Goal: Task Accomplishment & Management: Use online tool/utility

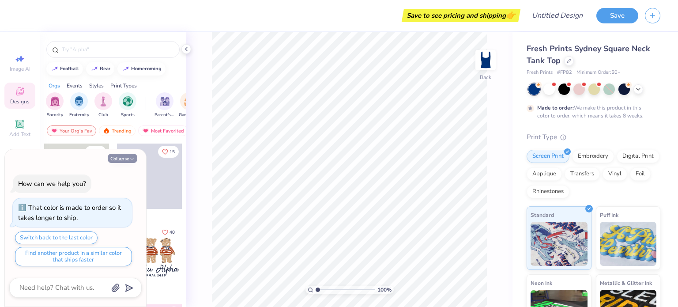
click at [128, 157] on button "Collapse" at bounding box center [123, 158] width 30 height 9
type textarea "x"
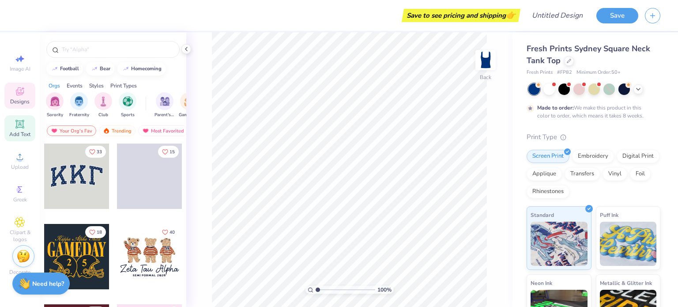
click at [26, 124] on div "Add Text" at bounding box center [19, 128] width 31 height 26
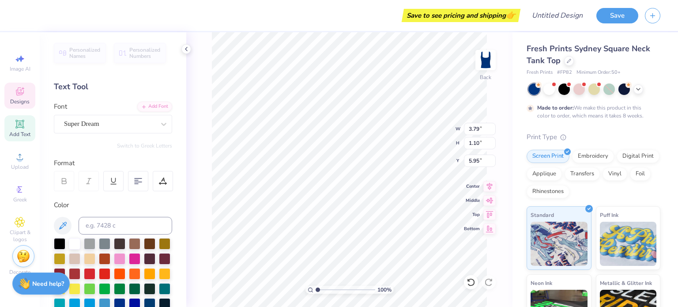
click at [24, 102] on span "Designs" at bounding box center [19, 101] width 19 height 7
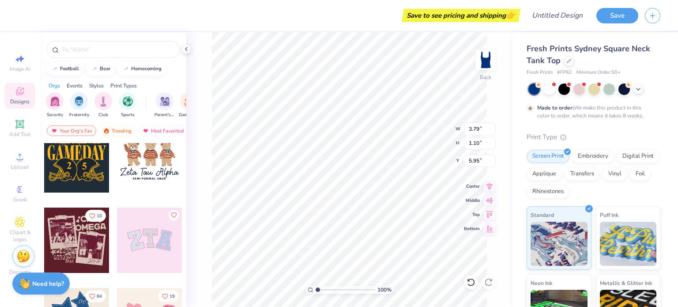
scroll to position [97, 0]
click at [100, 44] on div at bounding box center [112, 49] width 133 height 17
click at [70, 44] on div at bounding box center [112, 49] width 133 height 17
click at [72, 51] on input "text" at bounding box center [117, 49] width 113 height 9
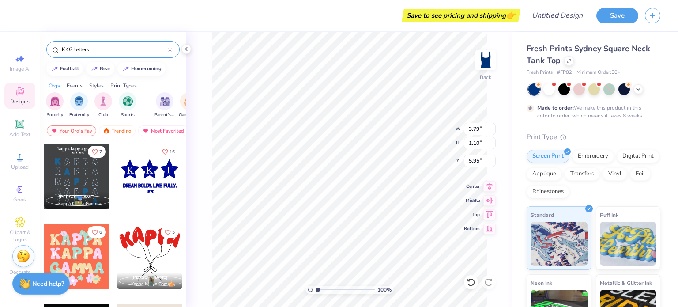
scroll to position [44, 0]
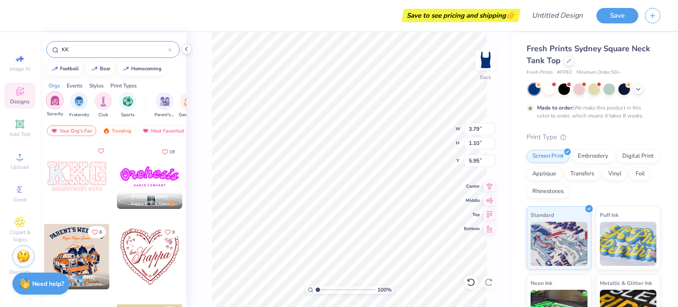
type input "KK"
click at [55, 100] on img "filter for Sorority" at bounding box center [55, 100] width 10 height 10
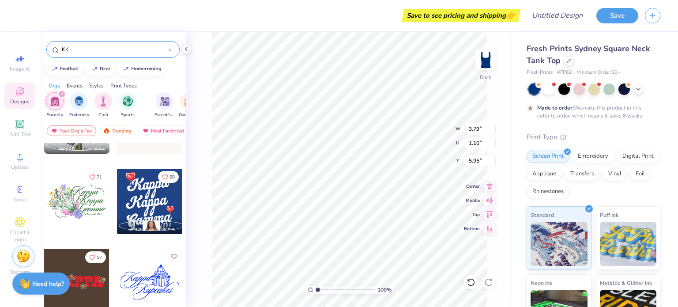
scroll to position [3752, 0]
click at [21, 128] on icon at bounding box center [20, 124] width 11 height 11
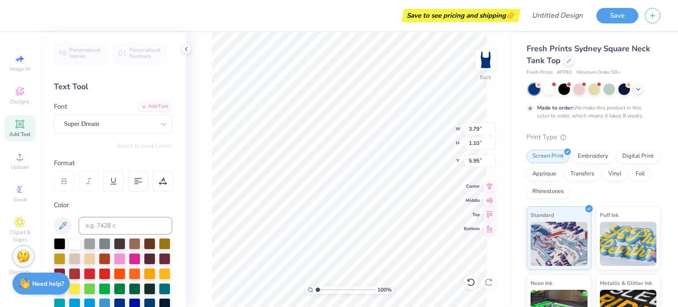
click at [72, 87] on div "Text Tool" at bounding box center [113, 87] width 118 height 12
click at [21, 126] on icon at bounding box center [19, 124] width 7 height 7
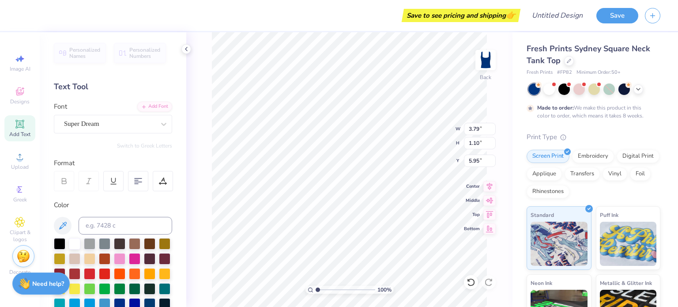
type textarea "J"
type input "5.95"
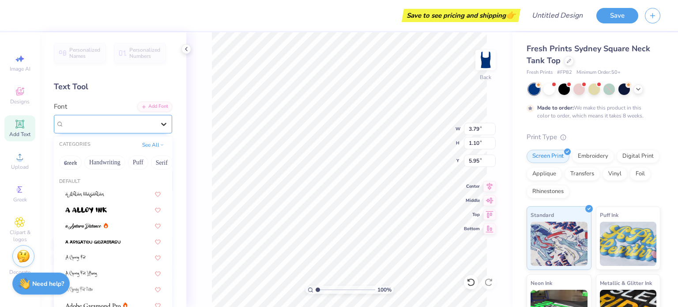
click at [159, 123] on icon at bounding box center [163, 124] width 9 height 9
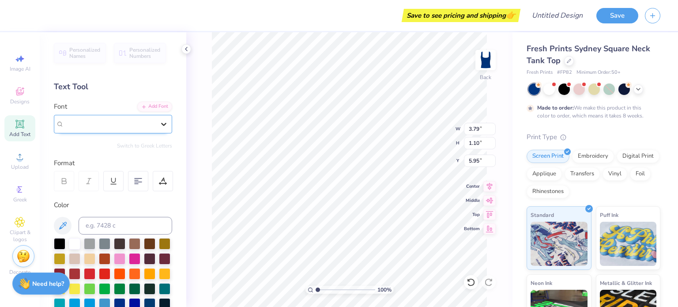
click at [159, 123] on icon at bounding box center [163, 124] width 9 height 9
click at [104, 83] on div "Text Tool" at bounding box center [113, 87] width 118 height 12
click at [77, 78] on div "Personalized Names Personalized Numbers Text Tool Add Font Font Super Dream Swi…" at bounding box center [113, 169] width 147 height 275
click at [79, 82] on div "Text Tool" at bounding box center [113, 87] width 118 height 12
click at [16, 98] on span "Designs" at bounding box center [19, 101] width 19 height 7
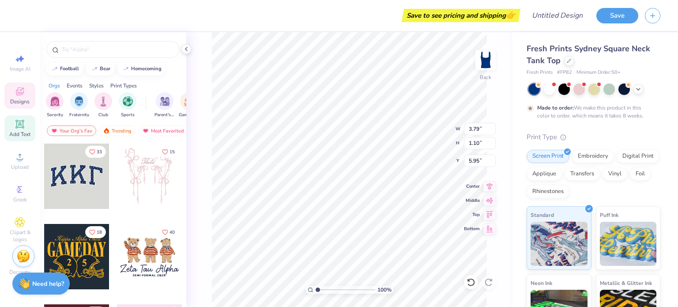
click at [21, 129] on div "Add Text" at bounding box center [19, 128] width 31 height 26
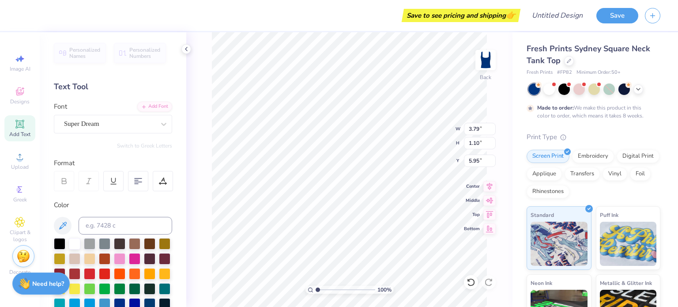
click at [59, 162] on div "Format" at bounding box center [113, 163] width 119 height 10
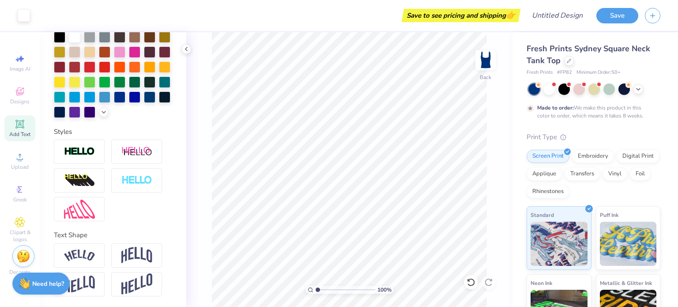
scroll to position [0, 0]
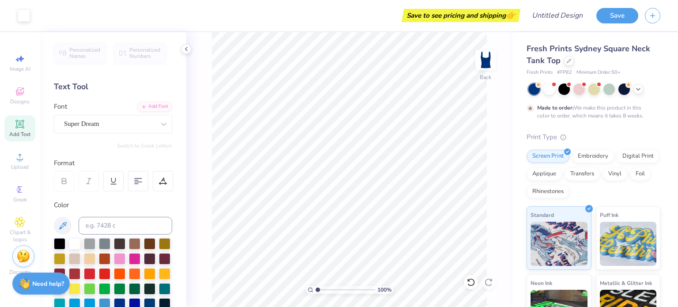
click at [64, 87] on div "Text Tool" at bounding box center [113, 87] width 118 height 12
drag, startPoint x: 64, startPoint y: 87, endPoint x: 16, endPoint y: 110, distance: 53.3
click at [16, 110] on div "Art colors Save to see pricing and shipping 👉 Design Title Save Image AI Design…" at bounding box center [339, 153] width 678 height 307
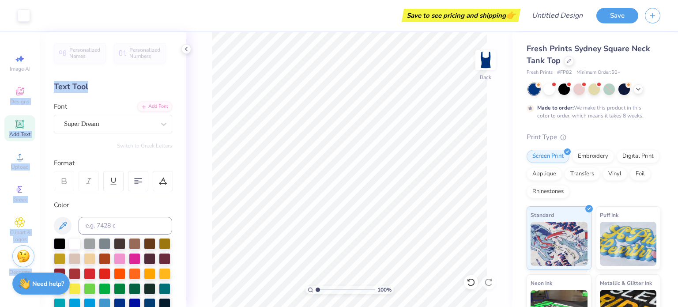
click at [16, 110] on div "Image AI Designs Add Text Upload Greek Clipart & logos Decorate" at bounding box center [19, 164] width 31 height 229
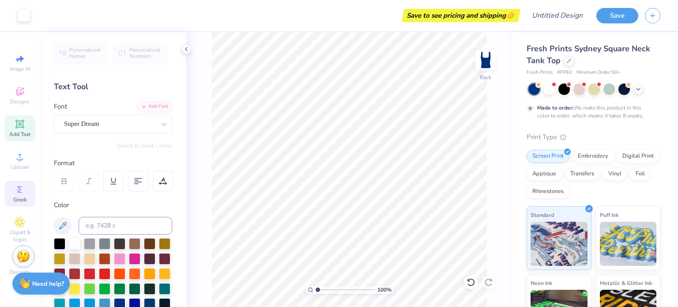
click at [24, 189] on icon at bounding box center [20, 189] width 11 height 11
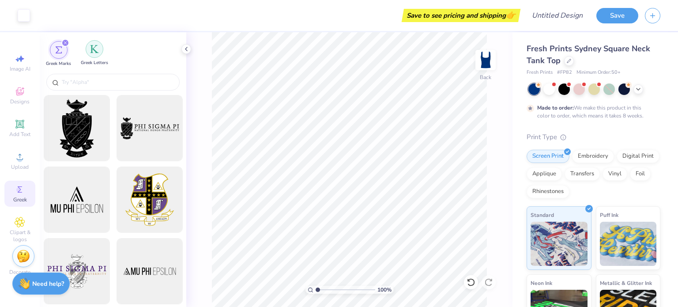
click at [91, 50] on img "filter for Greek Letters" at bounding box center [94, 49] width 9 height 9
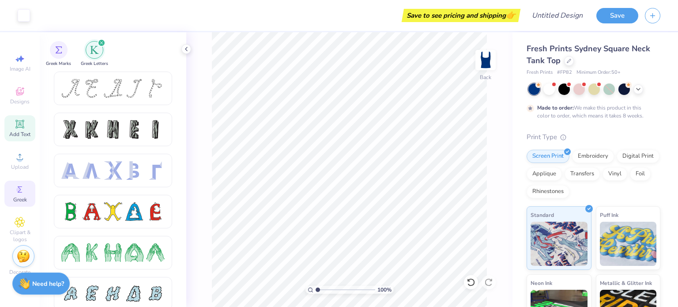
click at [21, 131] on span "Add Text" at bounding box center [19, 134] width 21 height 7
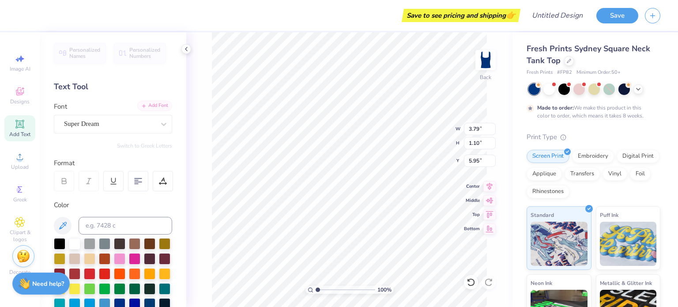
click at [159, 104] on div "Add Font" at bounding box center [154, 106] width 35 height 10
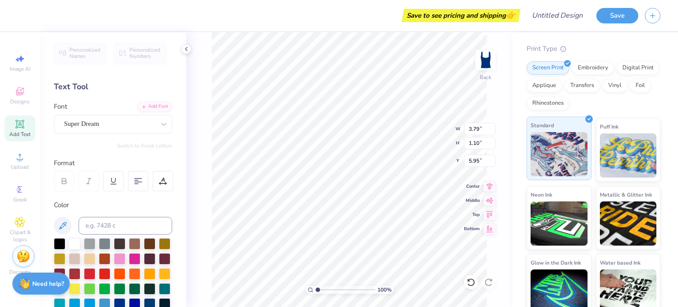
scroll to position [99, 0]
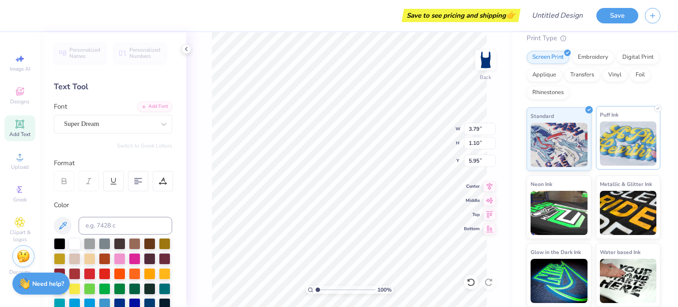
click at [624, 138] on img at bounding box center [628, 143] width 57 height 44
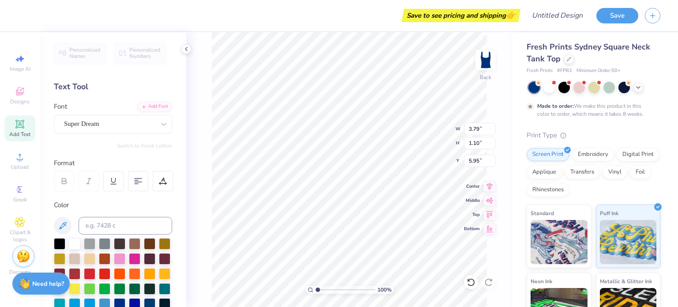
scroll to position [0, 0]
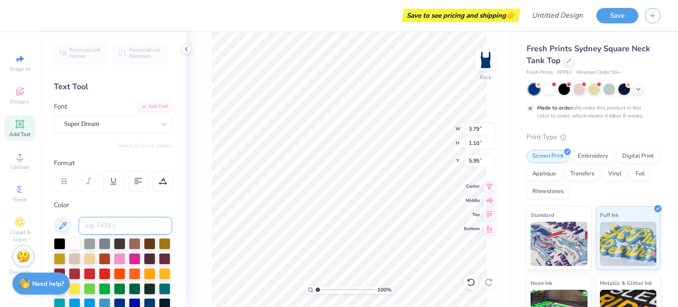
click at [109, 223] on input at bounding box center [126, 226] width 94 height 18
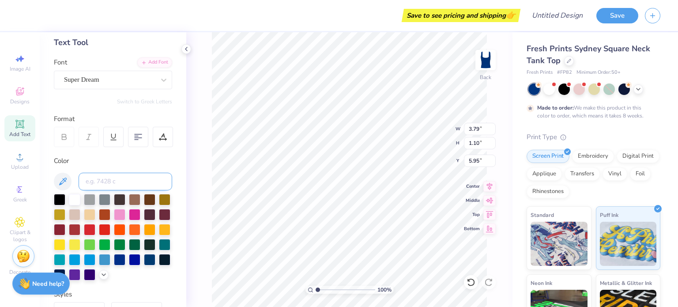
scroll to position [51, 0]
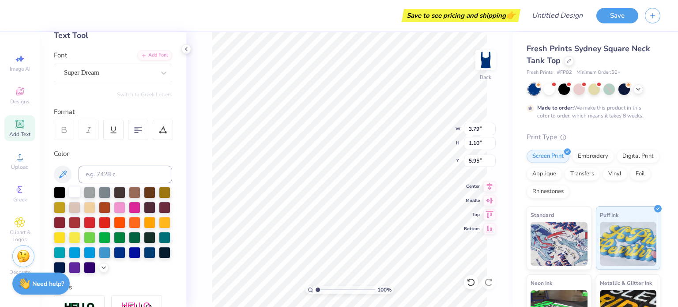
click at [72, 190] on div at bounding box center [74, 191] width 11 height 11
type textarea "T"
type textarea "Kappa Kappa Gamma"
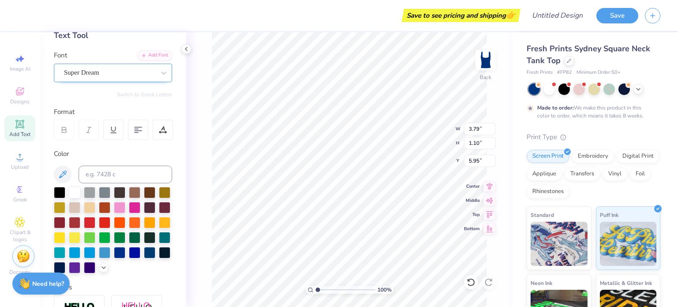
click at [136, 73] on div "Super Dream" at bounding box center [109, 73] width 93 height 14
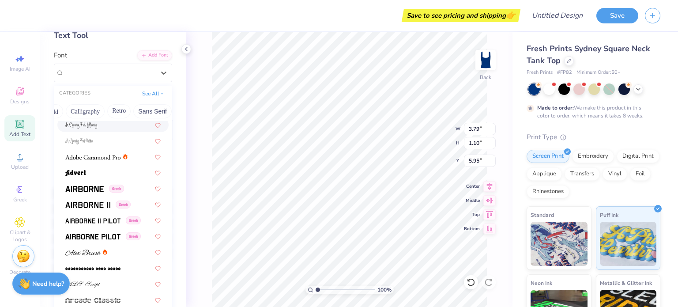
scroll to position [0, 135]
click at [97, 110] on button "Calligraphy" at bounding box center [83, 111] width 39 height 14
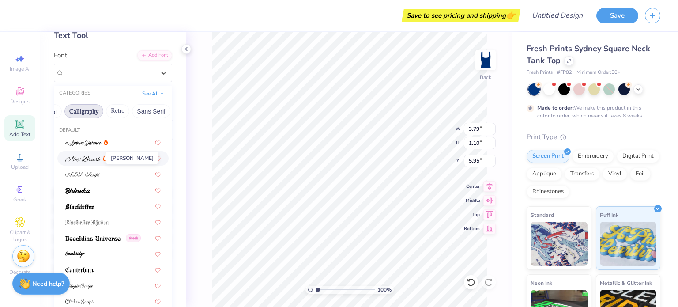
click at [81, 159] on img at bounding box center [82, 159] width 35 height 6
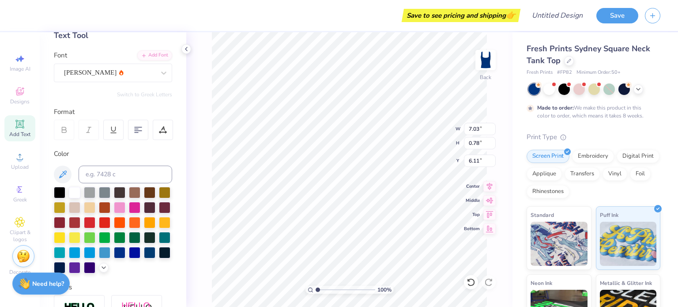
scroll to position [7, 1]
type input "2.61"
type input "3.79"
type input "1.10"
type input "5.95"
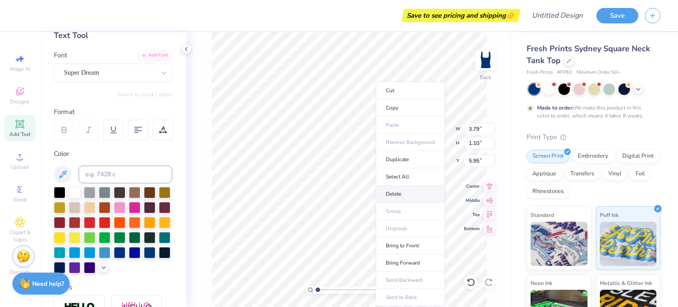
click at [395, 193] on li "Delete" at bounding box center [410, 193] width 69 height 17
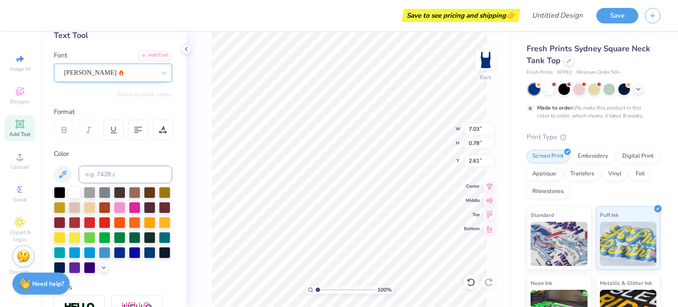
click at [99, 72] on div "[PERSON_NAME]" at bounding box center [109, 73] width 93 height 14
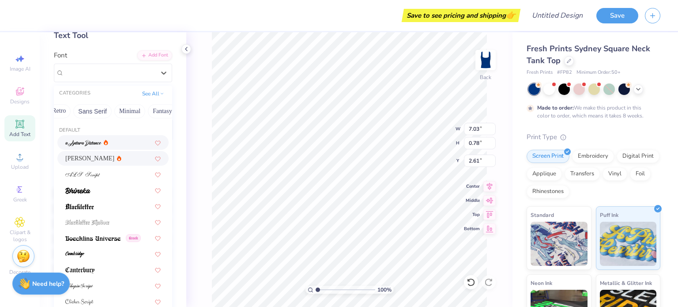
scroll to position [0, 261]
click at [147, 91] on button "See All" at bounding box center [153, 92] width 27 height 9
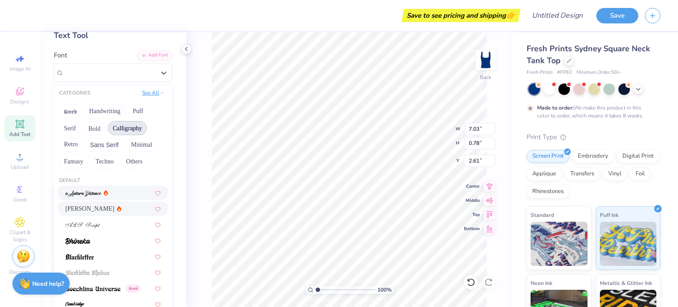
scroll to position [0, 0]
click at [103, 107] on button "Handwriting" at bounding box center [104, 111] width 41 height 14
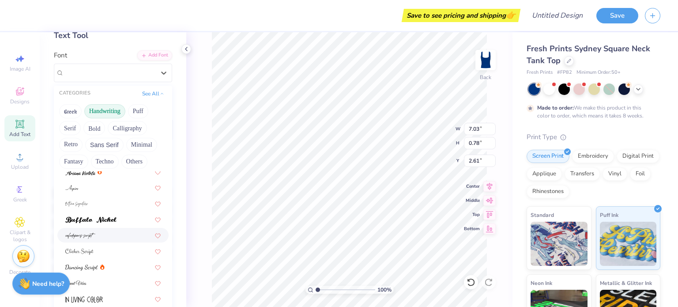
scroll to position [49, 0]
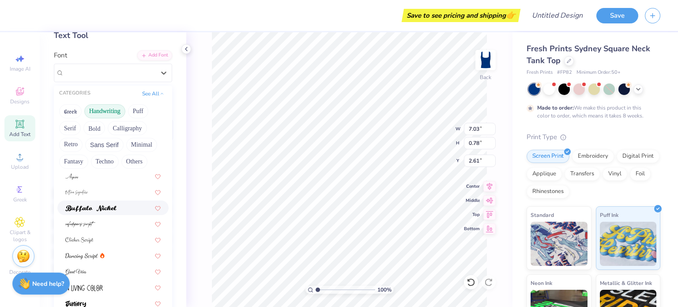
click at [93, 205] on img at bounding box center [90, 208] width 51 height 6
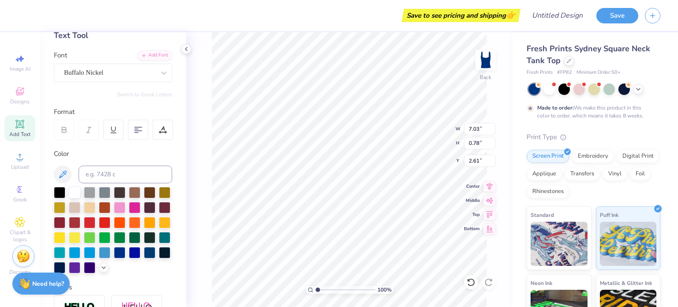
type input "0.66"
type input "2.67"
click at [102, 74] on div "Buffalo Nickel" at bounding box center [109, 73] width 93 height 14
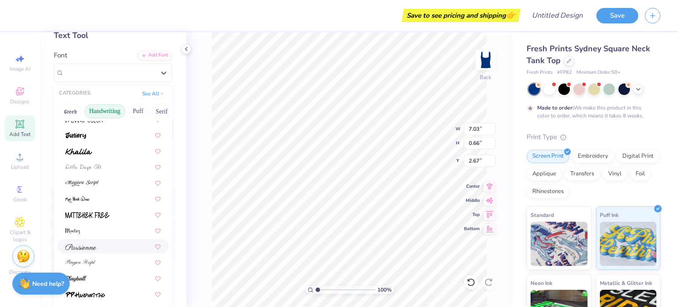
scroll to position [200, 0]
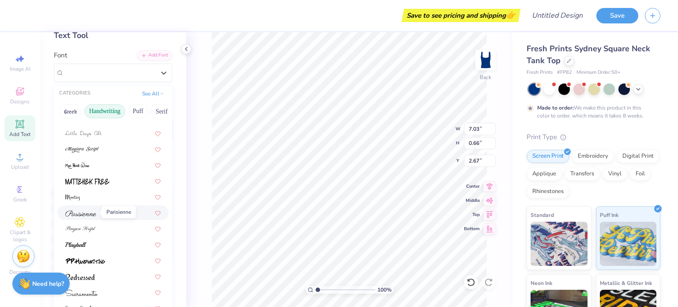
click at [88, 216] on span at bounding box center [80, 212] width 31 height 9
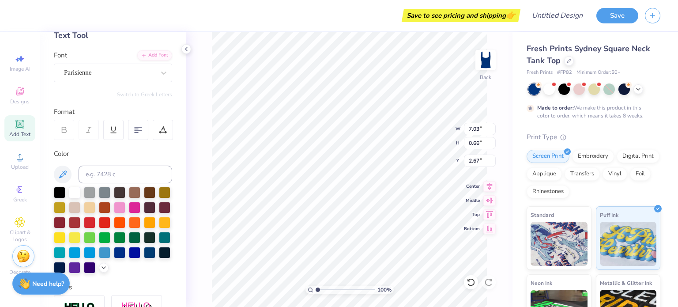
type input "6.45"
type input "0.75"
type input "2.63"
click at [126, 75] on div "Parisienne" at bounding box center [109, 73] width 93 height 14
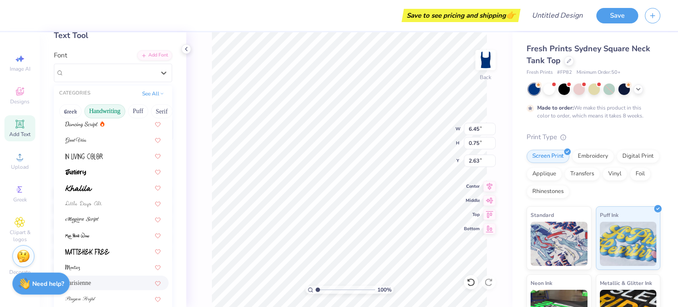
scroll to position [200, 0]
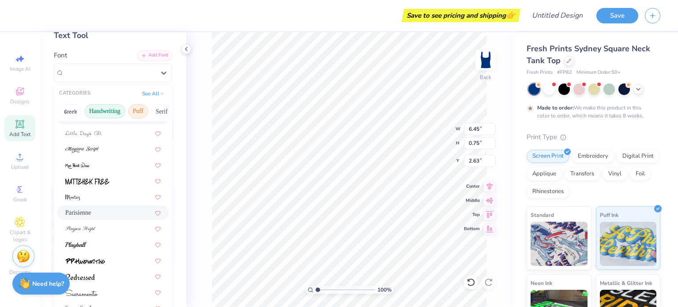
click at [140, 110] on button "Puff" at bounding box center [138, 111] width 20 height 14
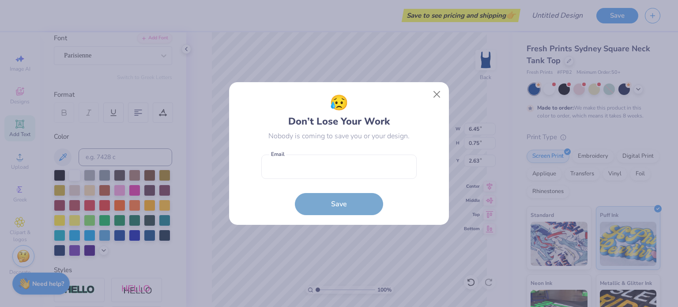
scroll to position [67, 0]
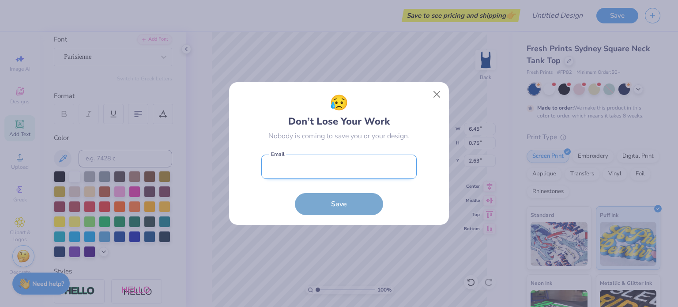
click at [355, 174] on input "email" at bounding box center [338, 167] width 155 height 24
click at [316, 159] on input "email" at bounding box center [338, 167] width 155 height 24
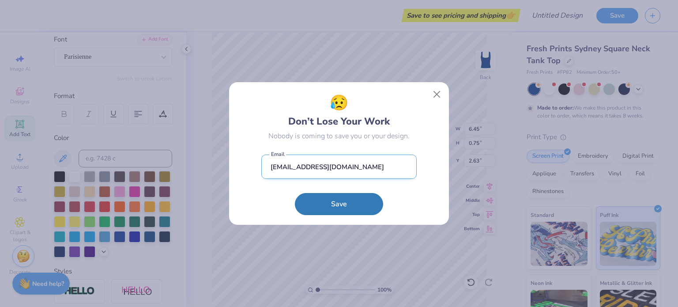
type input "[EMAIL_ADDRESS][DOMAIN_NAME]"
click at [295, 193] on button "Save" at bounding box center [339, 204] width 88 height 22
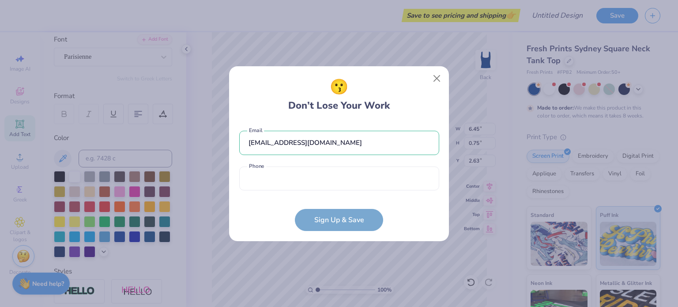
click at [302, 196] on form "[EMAIL_ADDRESS][DOMAIN_NAME] Email Phone is a required field Phone Sign Up & Sa…" at bounding box center [339, 176] width 200 height 109
click at [305, 182] on input "tel" at bounding box center [339, 178] width 200 height 24
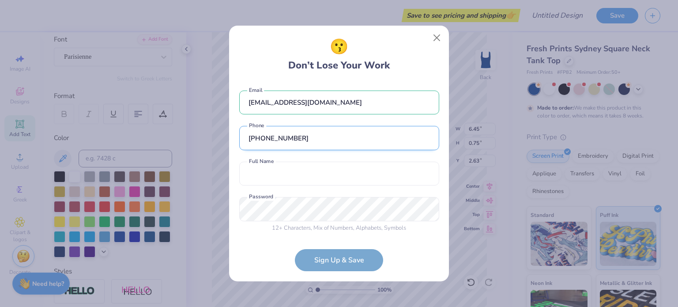
scroll to position [1, 0]
type input "[PHONE_NUMBER]"
click at [305, 182] on input "text" at bounding box center [339, 172] width 200 height 24
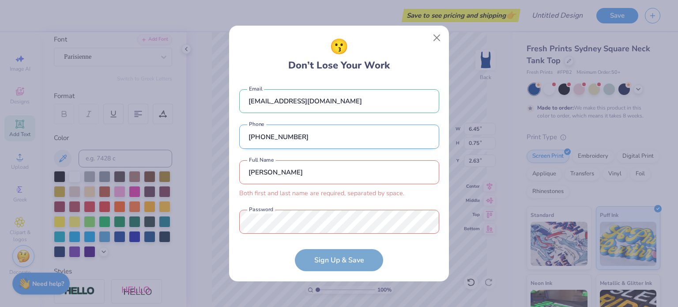
click at [305, 182] on input "[PERSON_NAME]" at bounding box center [339, 172] width 200 height 24
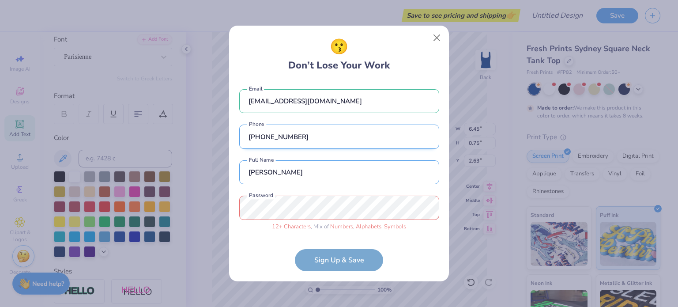
type input "[PERSON_NAME]"
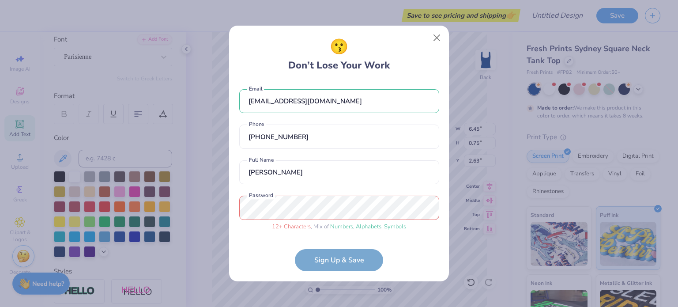
click at [341, 264] on form "[EMAIL_ADDRESS][DOMAIN_NAME] Email [PHONE_NUMBER] Phone [PERSON_NAME] Full Name…" at bounding box center [339, 177] width 200 height 190
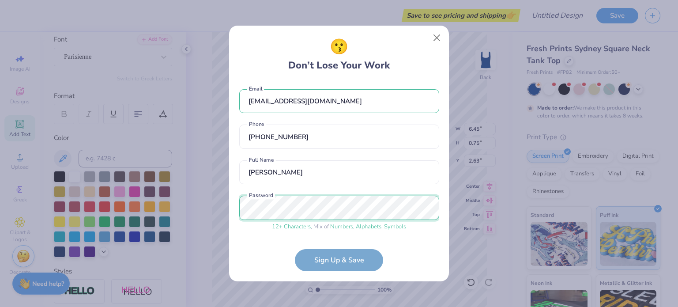
scroll to position [35, 0]
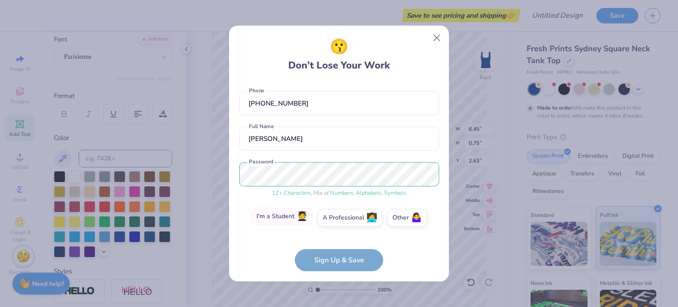
click at [279, 215] on label "I'm a Student 🧑‍🎓" at bounding box center [282, 217] width 62 height 18
click at [336, 252] on input "I'm a Student 🧑‍🎓" at bounding box center [339, 255] width 6 height 6
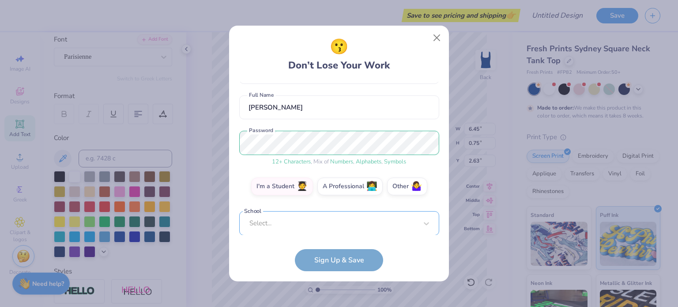
click at [278, 219] on div "Select..." at bounding box center [339, 223] width 200 height 24
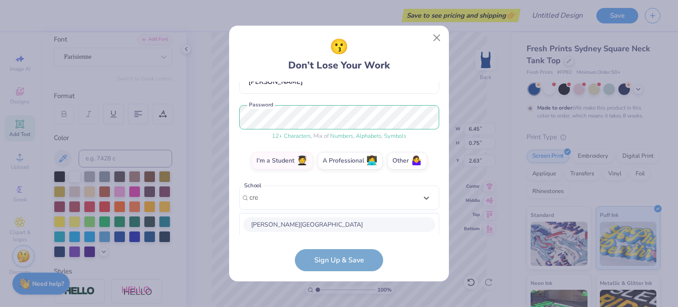
scroll to position [203, 0]
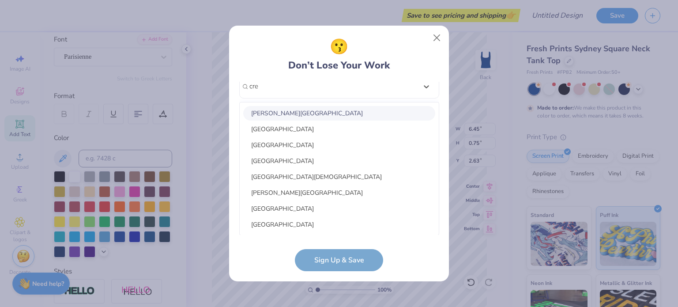
click at [292, 111] on div "[PERSON_NAME][GEOGRAPHIC_DATA]" at bounding box center [339, 113] width 192 height 15
type input "cre"
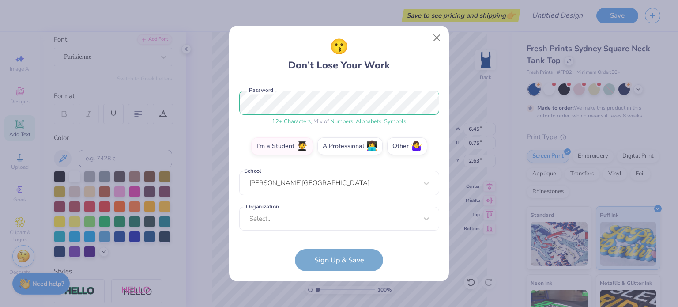
scroll to position [106, 0]
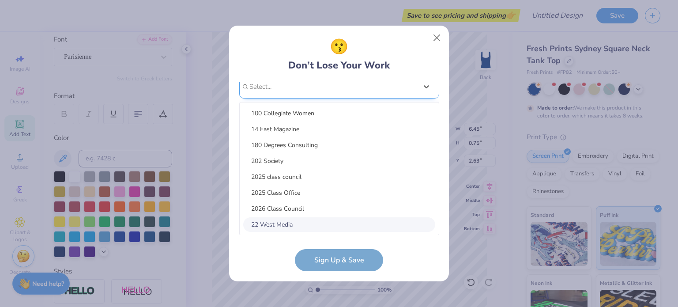
click at [271, 223] on div "option focused, 8 of 15. 15 results available. Use Up and Down to choose option…" at bounding box center [339, 155] width 200 height 161
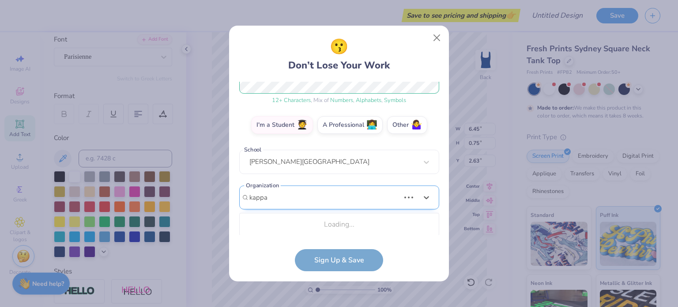
scroll to position [128, 0]
type input "kappa"
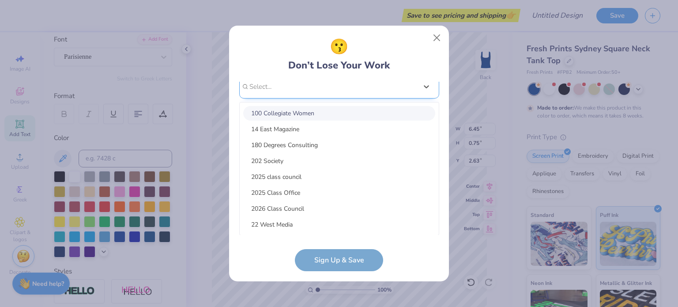
click at [271, 223] on div "option focused, 1 of 15. 15 results available. Use Up and Down to choose option…" at bounding box center [339, 155] width 200 height 161
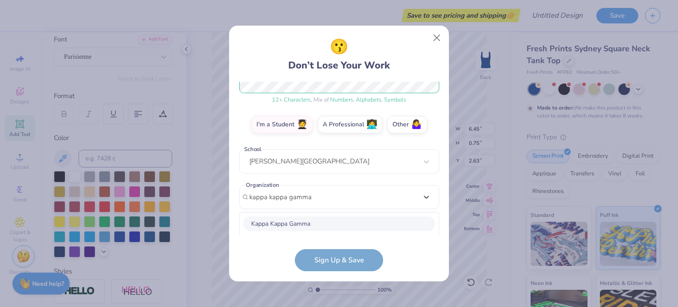
scroll to position [238, 0]
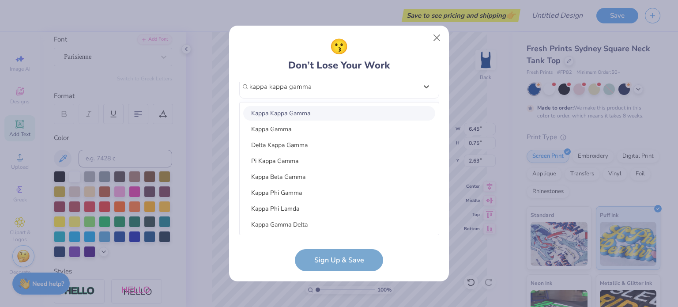
click at [310, 112] on div "Kappa Kappa Gamma" at bounding box center [339, 113] width 192 height 15
type input "kappa kappa gamma"
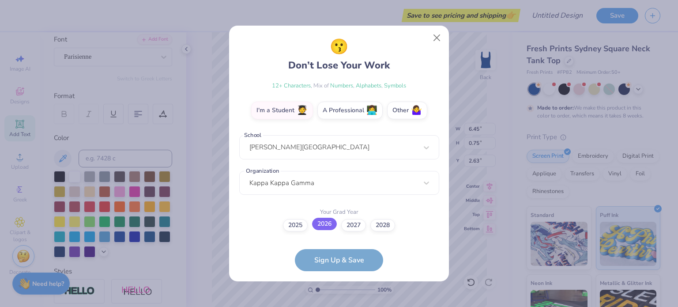
click at [329, 224] on label "2026" at bounding box center [324, 224] width 25 height 12
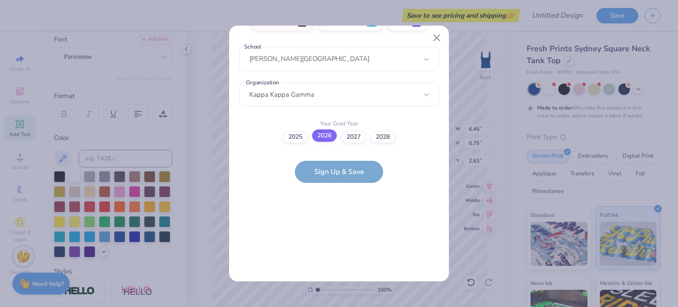
scroll to position [0, 0]
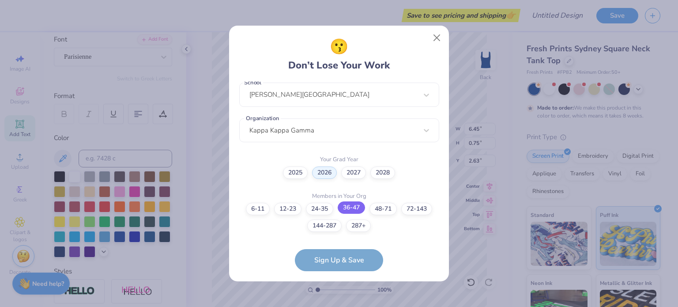
click at [351, 206] on label "36-47" at bounding box center [351, 207] width 27 height 12
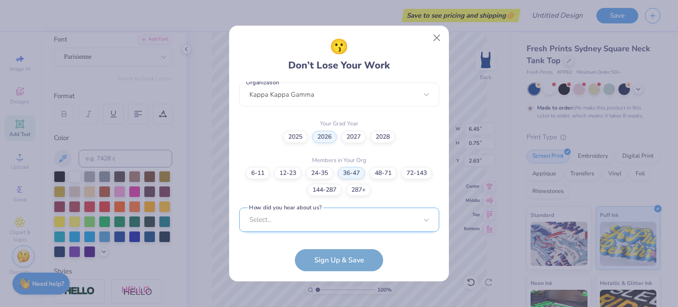
scroll to position [363, 0]
click at [307, 221] on div "Select..." at bounding box center [339, 219] width 200 height 24
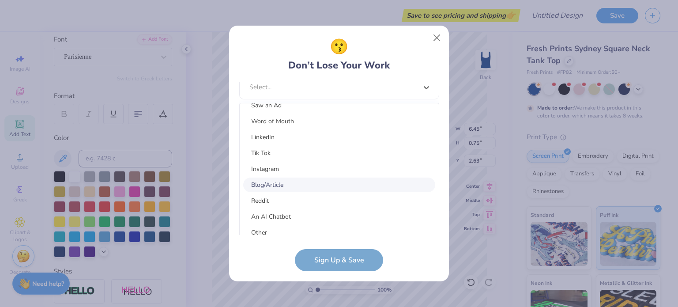
scroll to position [111, 0]
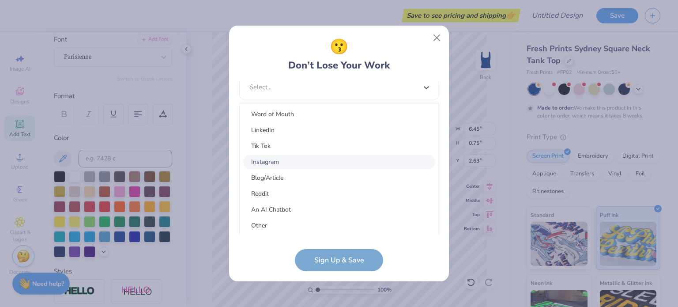
click at [262, 159] on div "Instagram" at bounding box center [339, 162] width 192 height 15
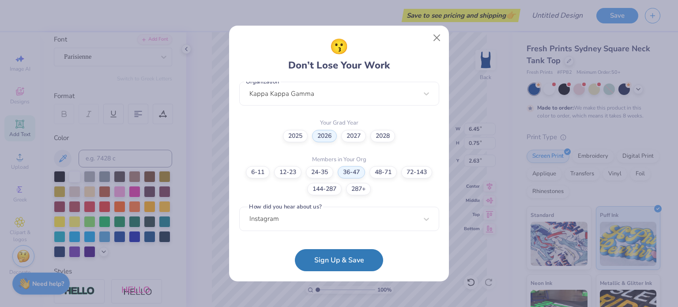
scroll to position [230, 0]
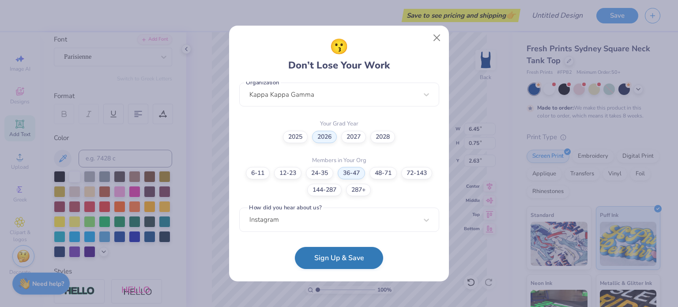
click at [332, 259] on button "Sign Up & Save" at bounding box center [339, 258] width 88 height 22
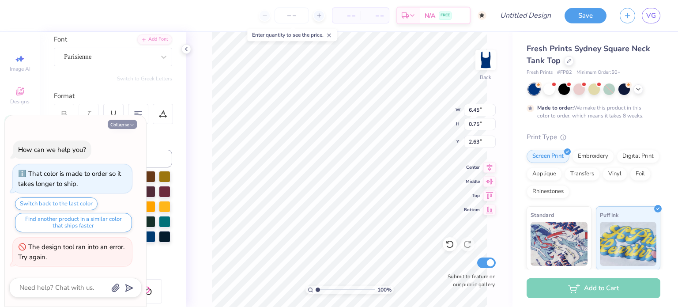
click at [129, 123] on icon "button" at bounding box center [131, 124] width 5 height 5
type textarea "x"
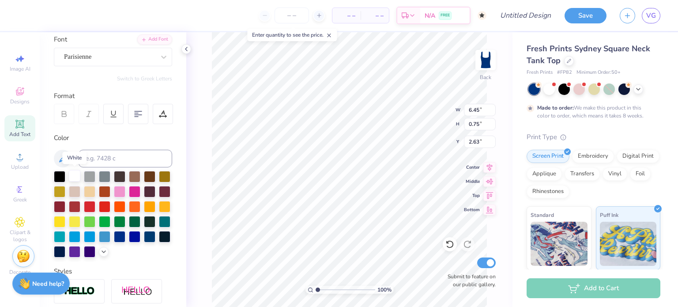
click at [77, 174] on div at bounding box center [74, 175] width 11 height 11
click at [80, 190] on div at bounding box center [74, 190] width 11 height 11
click at [73, 174] on div at bounding box center [74, 175] width 11 height 11
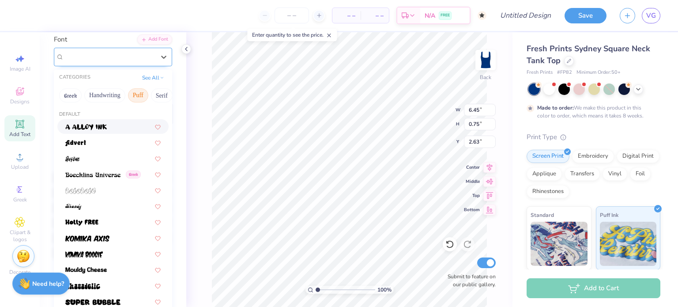
click at [83, 57] on div "Parisienne" at bounding box center [109, 57] width 93 height 14
click at [97, 92] on button "Handwriting" at bounding box center [104, 95] width 41 height 14
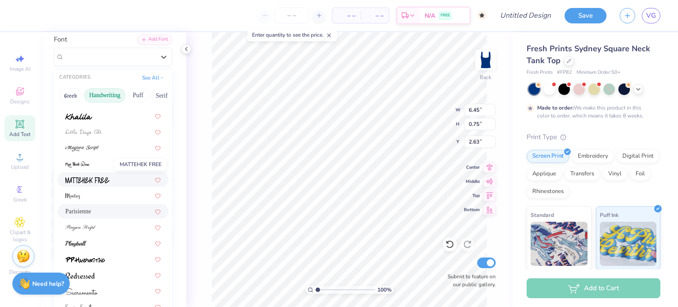
scroll to position [200, 0]
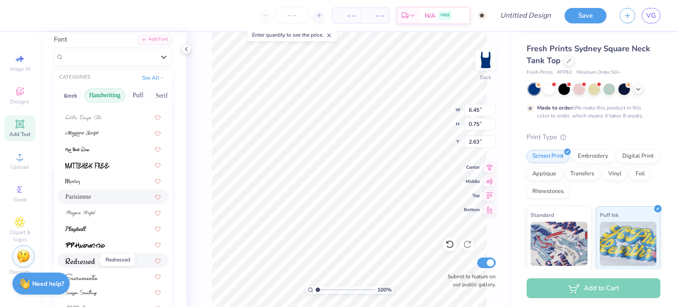
click at [82, 262] on img at bounding box center [80, 261] width 30 height 6
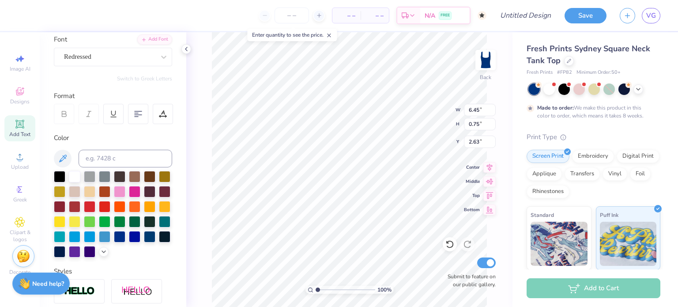
type input "5.50"
type input "0.68"
type input "2.66"
click at [109, 58] on div "Redressed" at bounding box center [109, 57] width 93 height 14
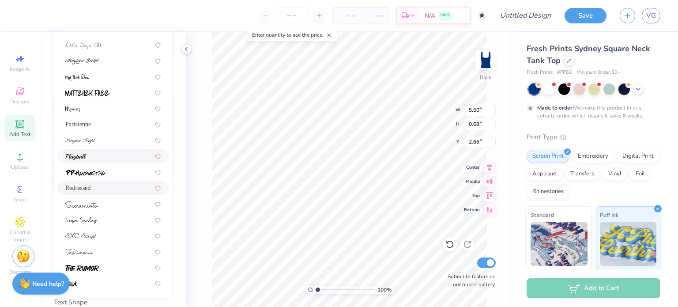
click at [101, 155] on div at bounding box center [112, 155] width 95 height 9
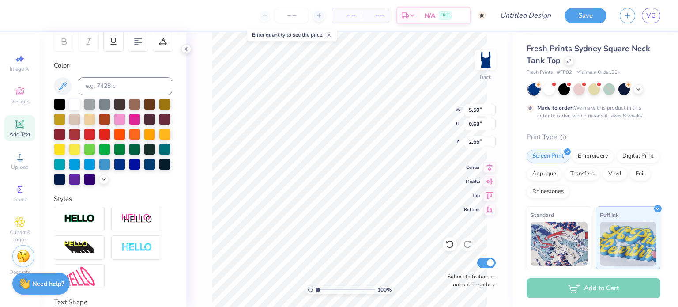
type input "5.93"
type input "0.67"
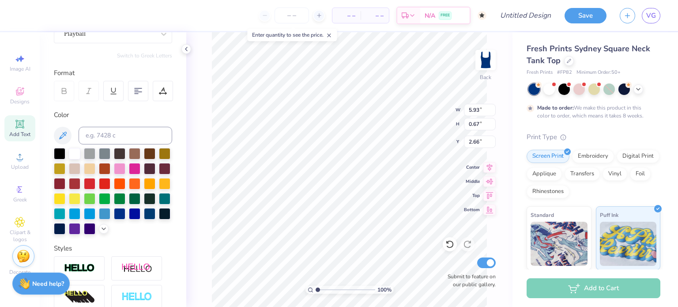
scroll to position [0, 0]
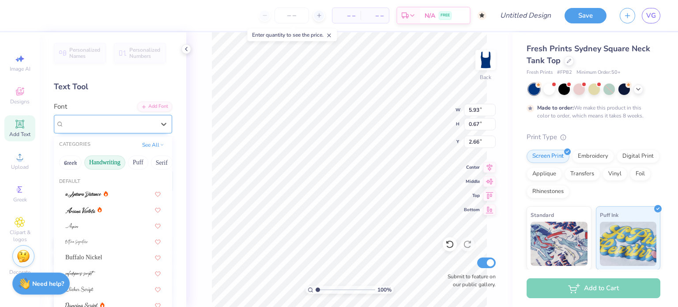
click at [98, 121] on div "Playball" at bounding box center [109, 124] width 93 height 14
click at [66, 163] on button "Greek" at bounding box center [70, 162] width 23 height 14
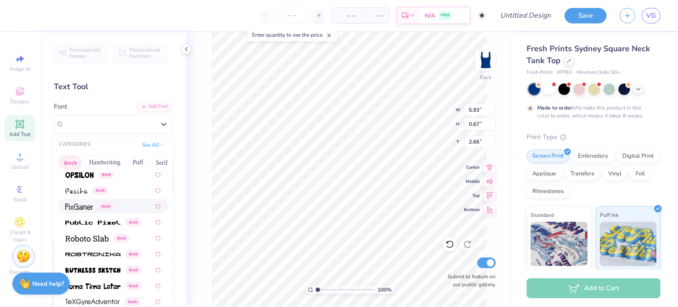
scroll to position [534, 0]
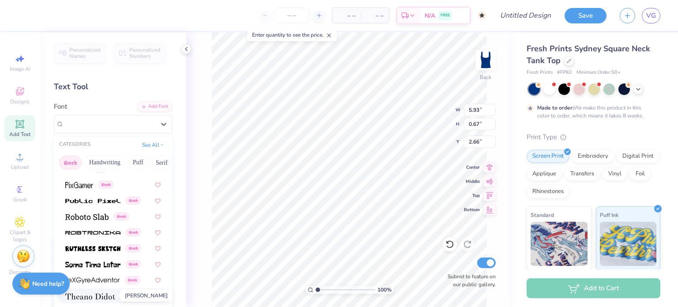
click at [90, 292] on span at bounding box center [90, 295] width 50 height 9
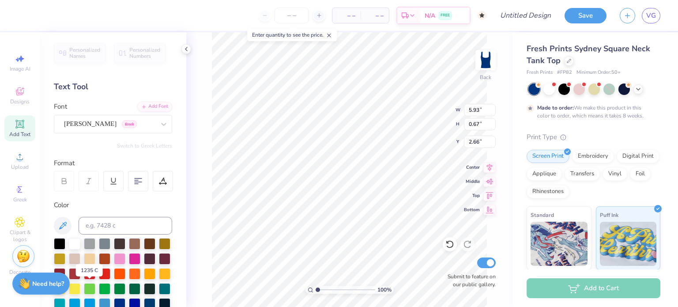
scroll to position [7, 4]
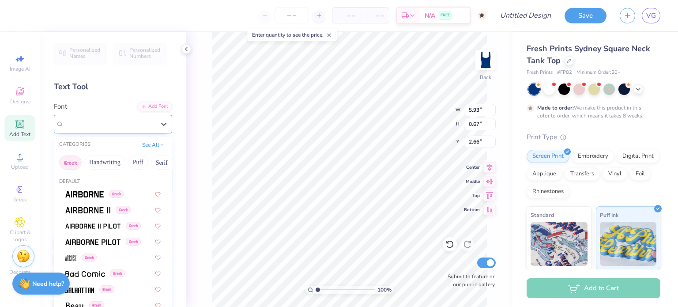
click at [114, 121] on div "[PERSON_NAME] Greek" at bounding box center [109, 124] width 93 height 14
click at [106, 163] on button "Handwriting" at bounding box center [104, 162] width 41 height 14
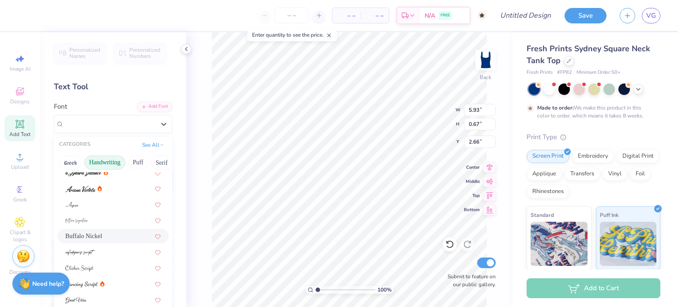
scroll to position [23, 0]
click at [87, 232] on span "Buffalo Nickel" at bounding box center [83, 234] width 37 height 9
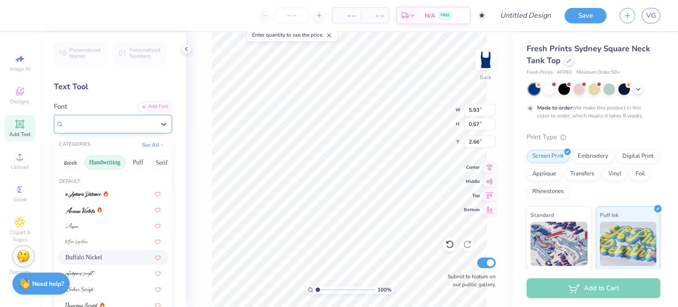
click at [129, 128] on div "Buffalo Nickel" at bounding box center [109, 124] width 93 height 14
click at [87, 211] on img at bounding box center [80, 210] width 30 height 6
click at [127, 121] on div "[PERSON_NAME]" at bounding box center [109, 124] width 93 height 14
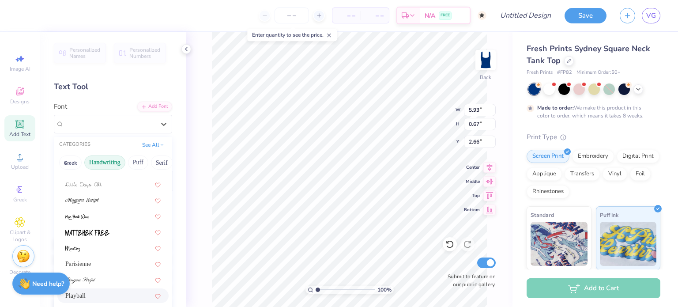
click at [87, 296] on div "Playball" at bounding box center [112, 295] width 95 height 9
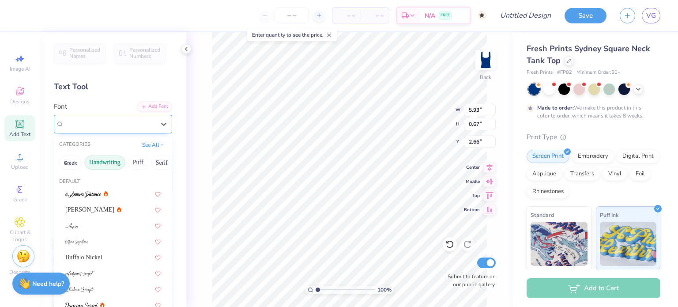
click at [91, 122] on div "Playball" at bounding box center [109, 124] width 93 height 14
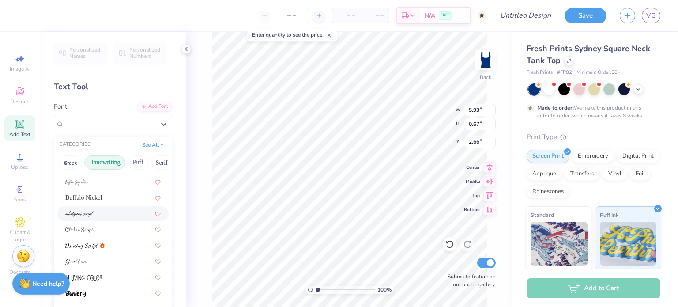
scroll to position [60, 0]
click at [134, 165] on button "Puff" at bounding box center [138, 162] width 20 height 14
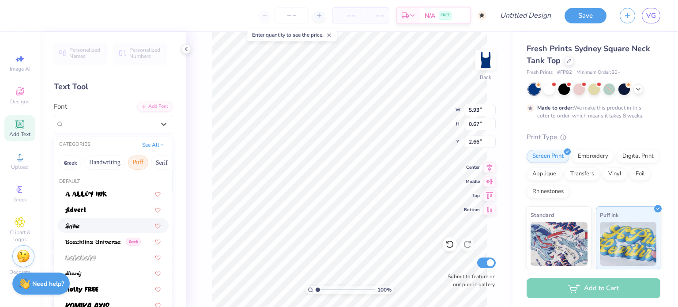
scroll to position [5, 0]
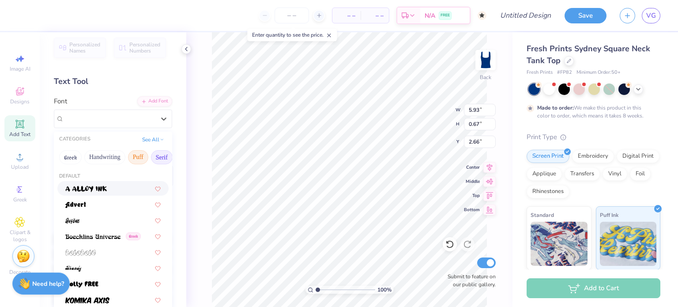
click at [160, 158] on button "Serif" at bounding box center [162, 157] width 22 height 14
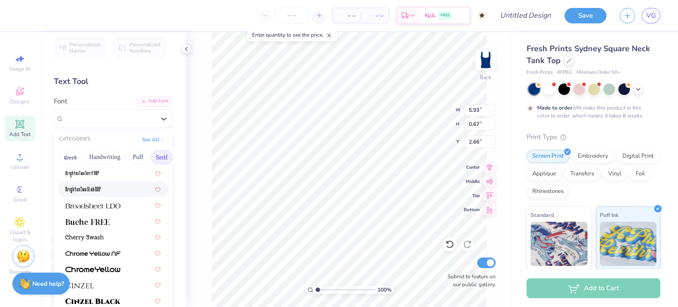
scroll to position [63, 0]
click at [92, 234] on img at bounding box center [84, 237] width 38 height 6
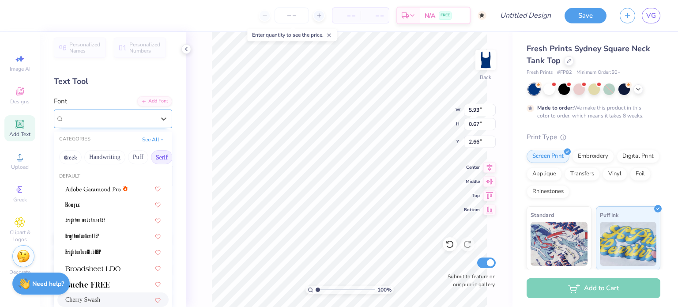
click at [131, 123] on div "Cherry Swash" at bounding box center [109, 119] width 93 height 14
click at [125, 118] on div "Cherry Swash" at bounding box center [109, 118] width 91 height 10
click at [118, 118] on div "Cherry Swash" at bounding box center [109, 118] width 91 height 10
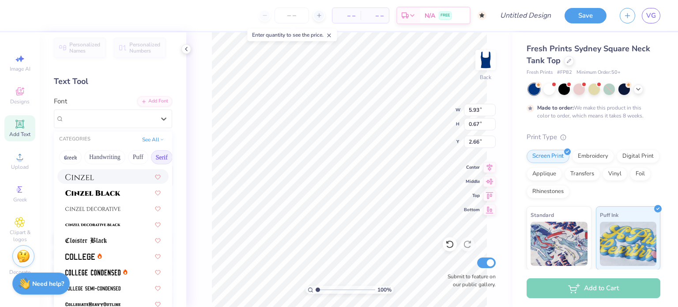
scroll to position [171, 0]
click at [91, 238] on img at bounding box center [86, 240] width 42 height 6
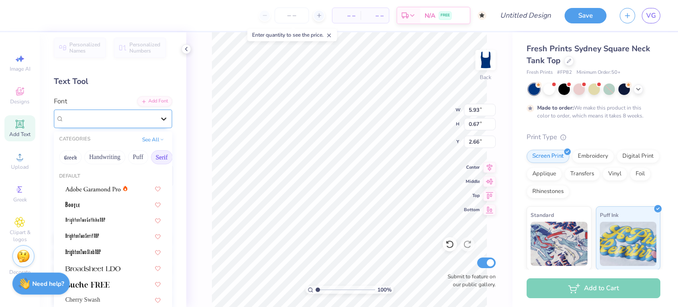
click at [156, 117] on div at bounding box center [164, 119] width 16 height 16
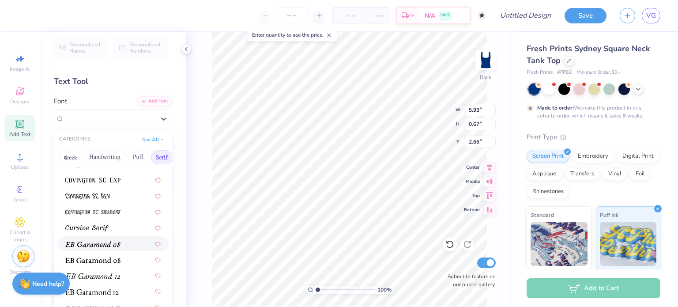
scroll to position [471, 0]
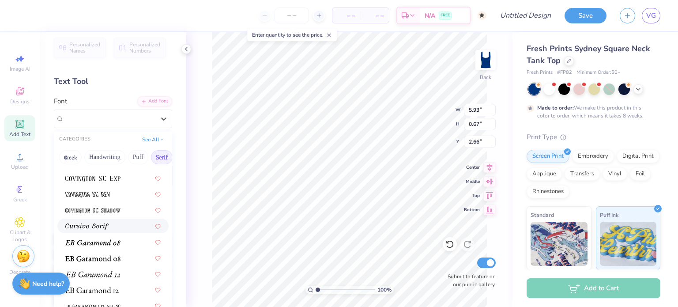
click at [98, 223] on img at bounding box center [86, 226] width 43 height 6
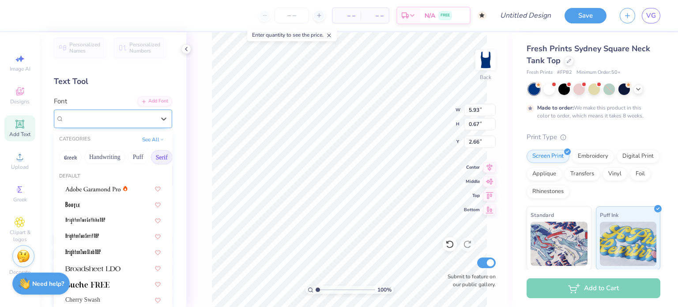
click at [135, 120] on div "Cursive Serif" at bounding box center [109, 119] width 93 height 14
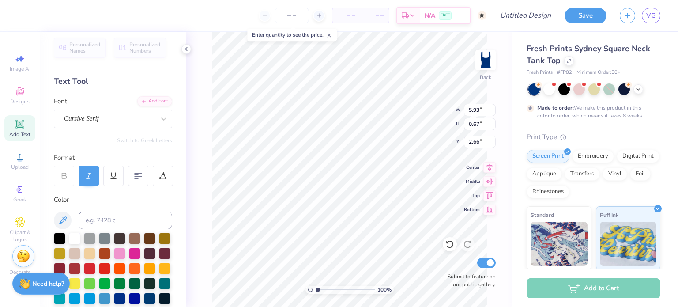
scroll to position [7, 4]
click at [136, 123] on div "Cursive Serif" at bounding box center [109, 119] width 93 height 14
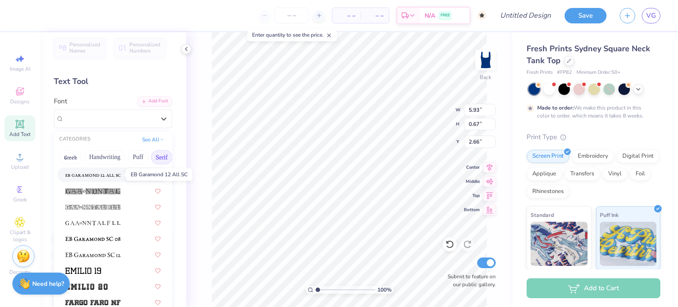
scroll to position [602, 0]
click at [83, 236] on img at bounding box center [92, 238] width 55 height 6
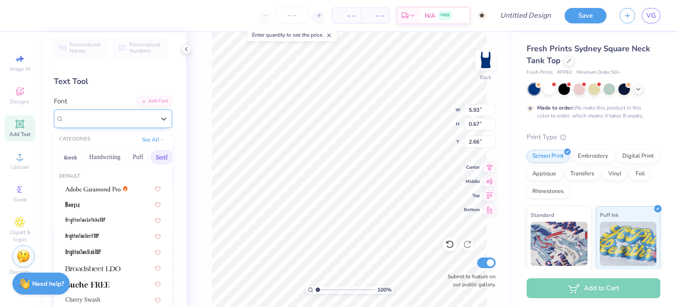
click at [115, 121] on div "EB Garamond SC 08 (08 Regular)" at bounding box center [109, 119] width 93 height 14
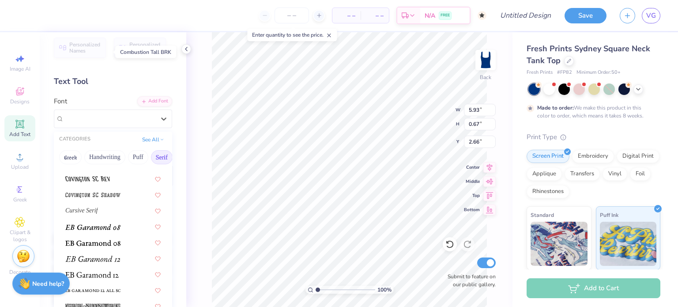
scroll to position [487, 0]
click at [94, 226] on img at bounding box center [92, 226] width 55 height 6
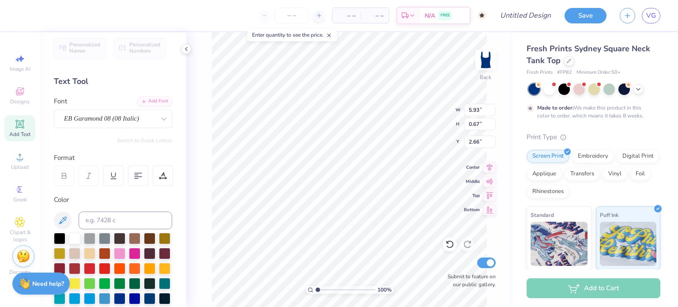
click at [91, 176] on icon at bounding box center [89, 176] width 8 height 8
click at [59, 173] on div at bounding box center [64, 176] width 20 height 20
click at [492, 107] on input "6.18" at bounding box center [480, 110] width 32 height 12
click at [492, 107] on input "6.19" at bounding box center [480, 110] width 32 height 12
click at [492, 107] on input "6.2" at bounding box center [480, 110] width 32 height 12
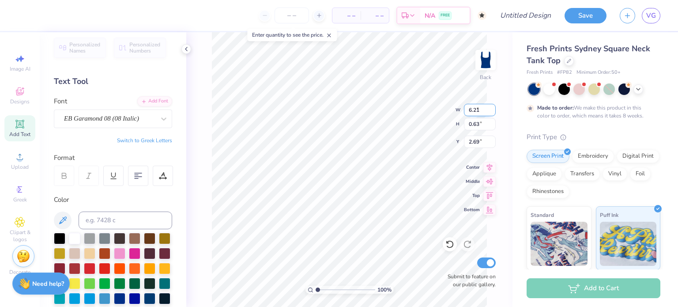
click at [492, 107] on input "6.21" at bounding box center [480, 110] width 32 height 12
click at [492, 107] on input "6.22" at bounding box center [480, 110] width 32 height 12
click at [493, 110] on input "6.23" at bounding box center [480, 110] width 32 height 12
type input "6.51"
click at [492, 106] on input "6.51" at bounding box center [480, 110] width 32 height 12
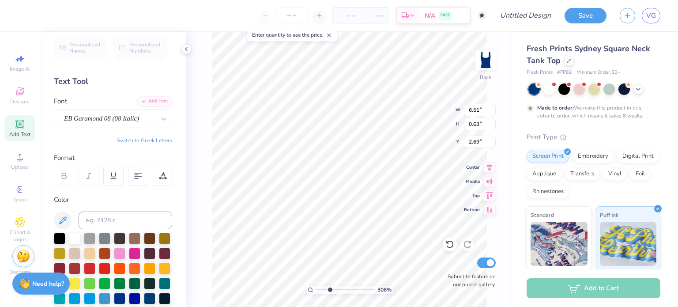
type input "3.06"
click at [330, 292] on input "range" at bounding box center [346, 290] width 60 height 8
type input "0.66"
type input "2.67"
type textarea "x"
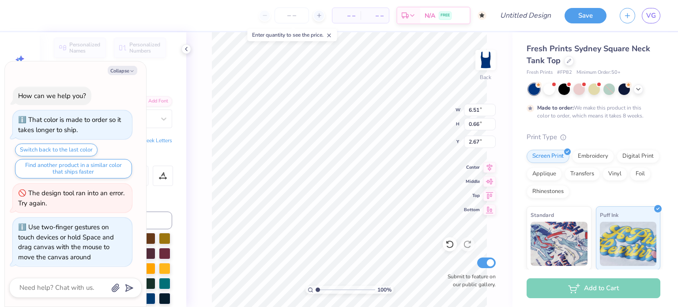
drag, startPoint x: 332, startPoint y: 292, endPoint x: 313, endPoint y: 299, distance: 20.7
type input "1"
click at [316, 294] on input "range" at bounding box center [346, 290] width 60 height 8
click at [132, 71] on polyline "button" at bounding box center [132, 70] width 3 height 1
type textarea "x"
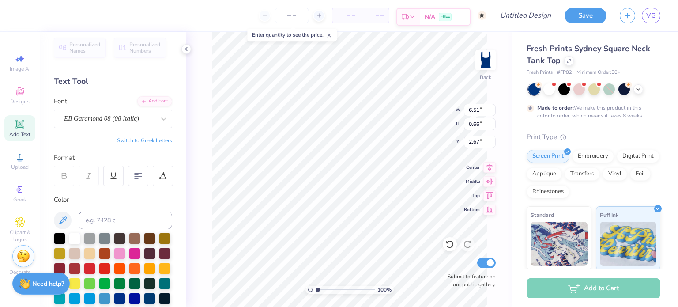
click at [414, 12] on div "Est. Delivery" at bounding box center [408, 17] width 23 height 16
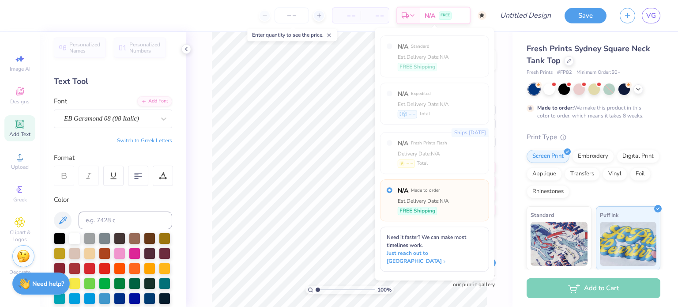
click at [360, 14] on div "– – Per Item" at bounding box center [346, 15] width 28 height 15
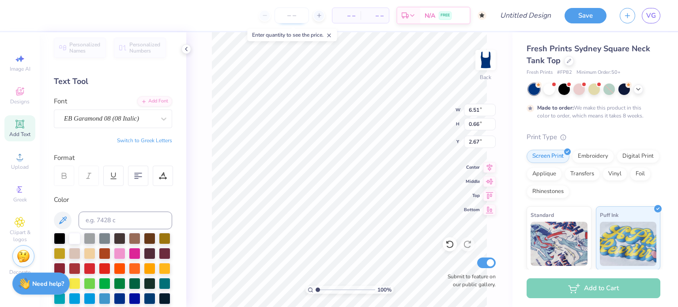
click at [293, 14] on input "number" at bounding box center [292, 16] width 34 height 16
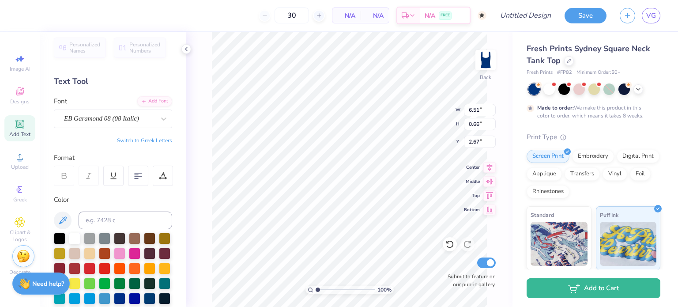
type input "50"
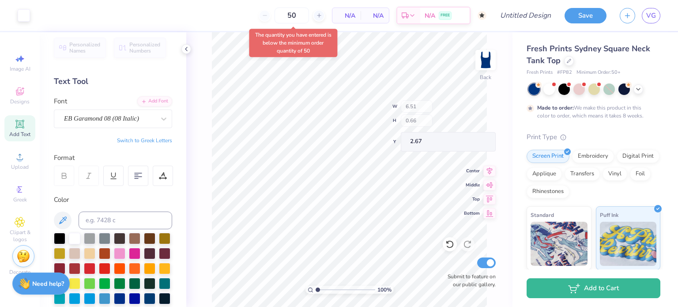
click at [261, 53] on body "Art colors 50 N/A Per Item N/A Total Est. Delivery N/A FREE Design Title Save V…" at bounding box center [339, 153] width 678 height 307
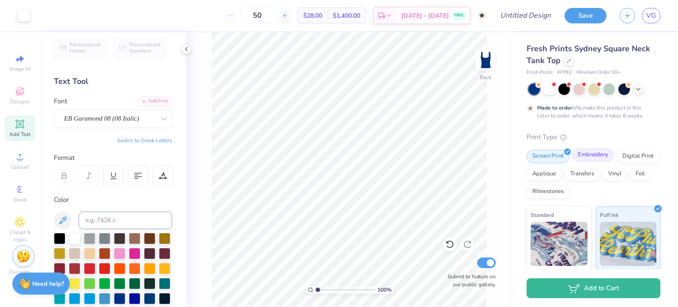
click at [601, 155] on div "Embroidery" at bounding box center [593, 154] width 42 height 13
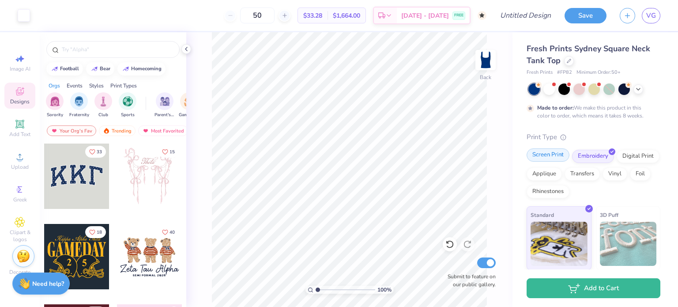
click at [554, 155] on div "Screen Print" at bounding box center [548, 154] width 43 height 13
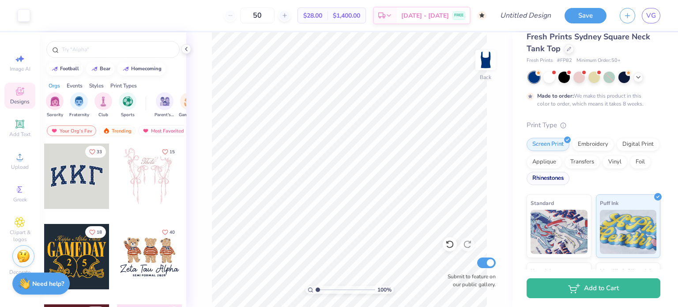
scroll to position [12, 0]
click at [563, 124] on line at bounding box center [563, 124] width 0 height 1
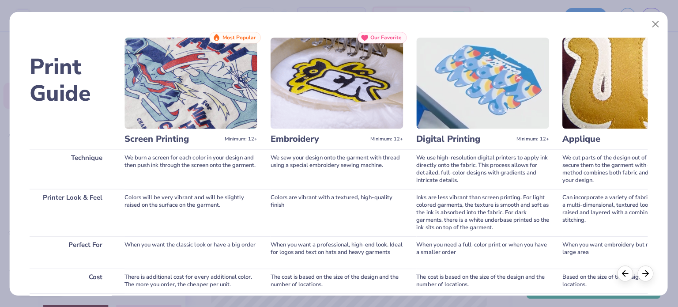
scroll to position [0, 0]
click at [654, 27] on button "Close" at bounding box center [655, 24] width 17 height 17
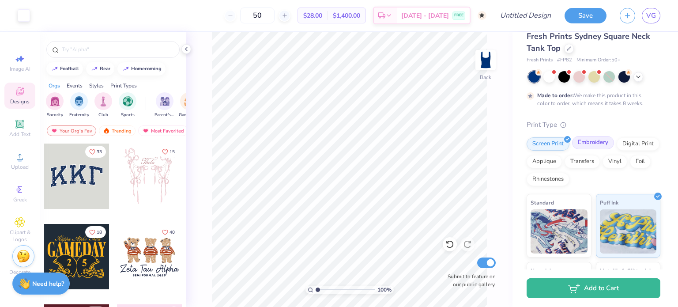
click at [586, 146] on div "Embroidery" at bounding box center [593, 142] width 42 height 13
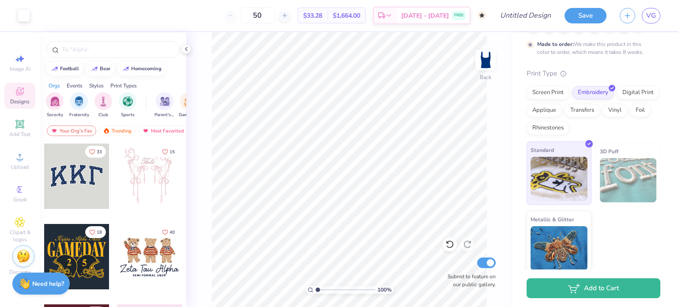
scroll to position [68, 0]
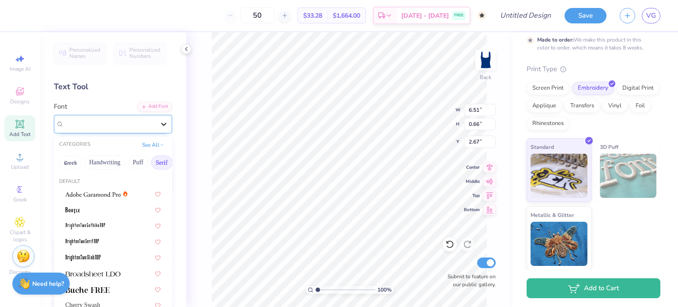
click at [162, 126] on div at bounding box center [164, 124] width 16 height 16
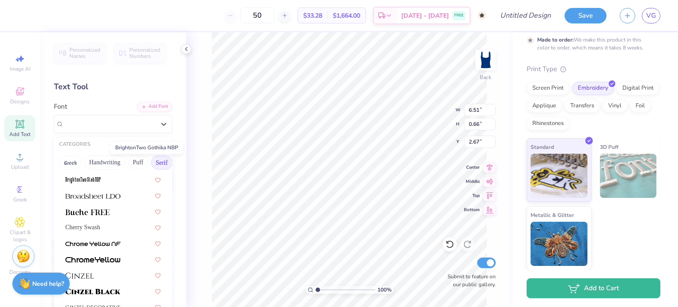
scroll to position [94, 0]
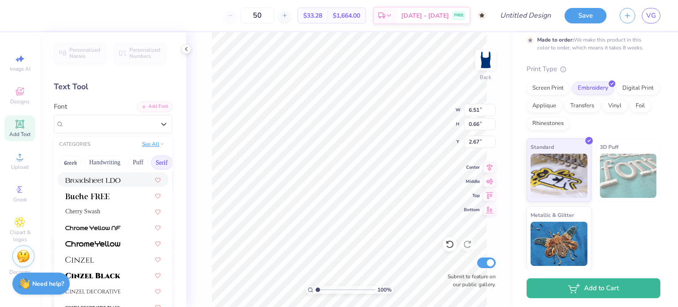
click at [145, 144] on button "See All" at bounding box center [153, 144] width 27 height 9
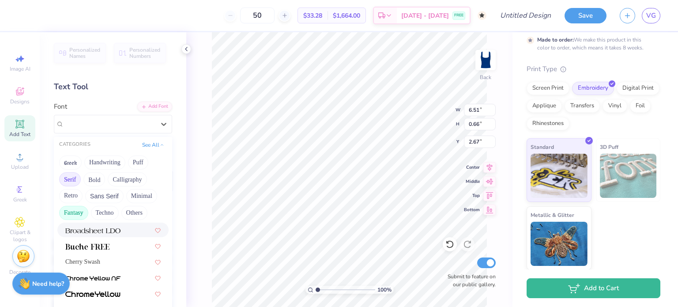
click at [73, 212] on button "Fantasy" at bounding box center [73, 213] width 29 height 14
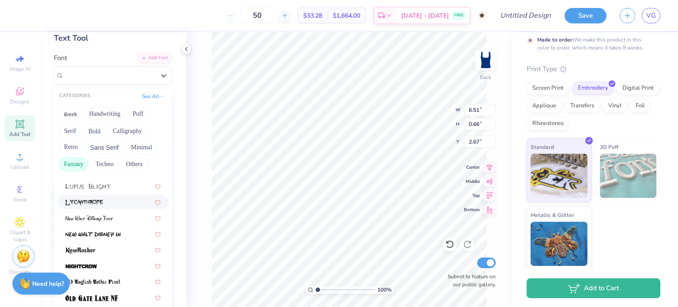
scroll to position [50, 0]
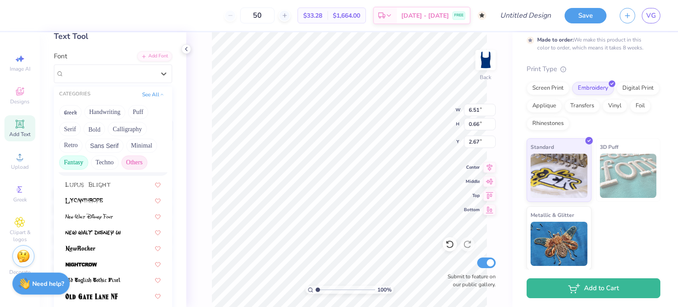
click at [131, 160] on button "Others" at bounding box center [134, 162] width 26 height 14
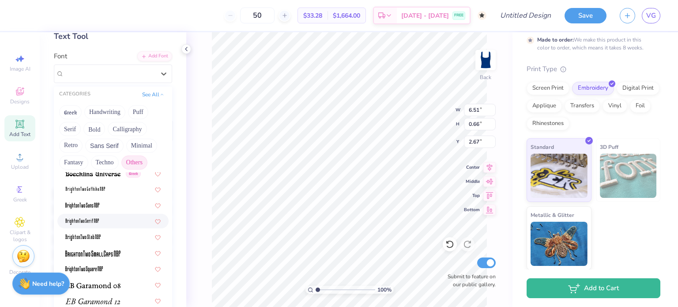
scroll to position [57, 0]
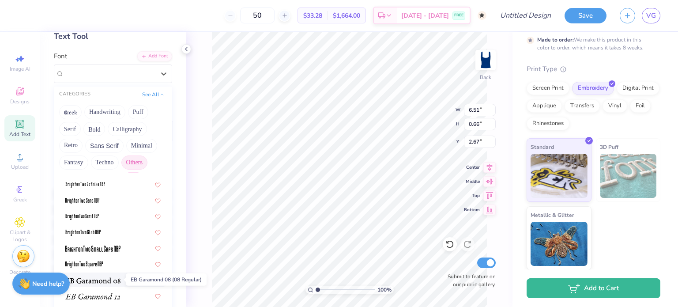
click at [98, 282] on img at bounding box center [92, 280] width 55 height 6
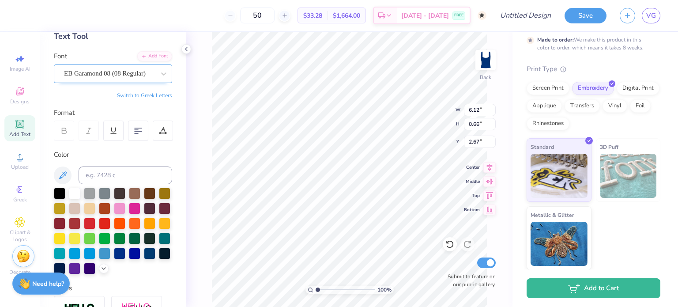
click at [127, 77] on div "EB Garamond 08 (08 Regular)" at bounding box center [109, 74] width 93 height 14
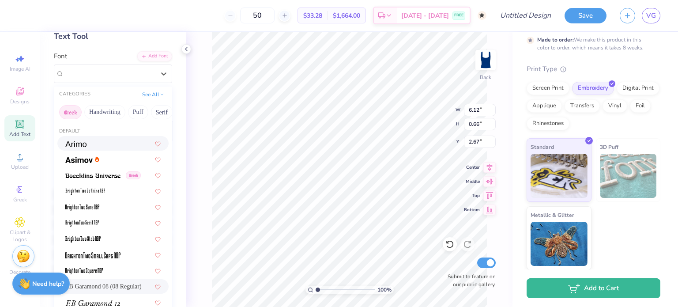
click at [69, 114] on button "Greek" at bounding box center [70, 112] width 23 height 14
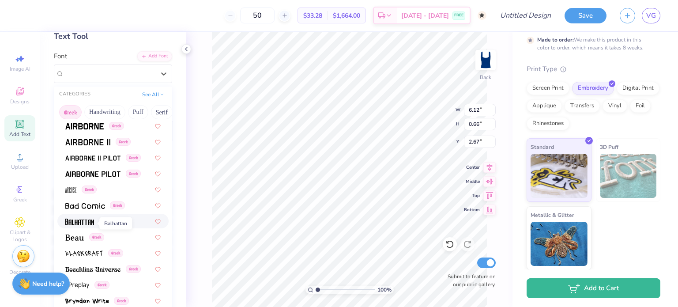
scroll to position [21, 0]
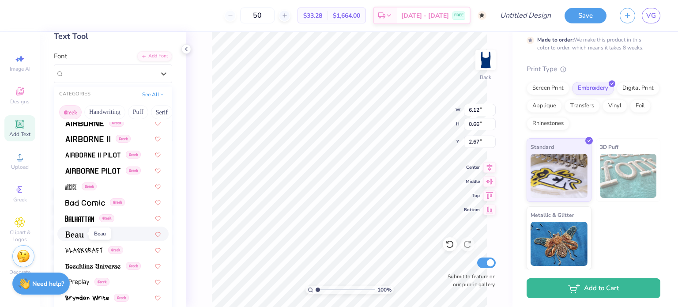
click at [79, 233] on img at bounding box center [74, 234] width 19 height 6
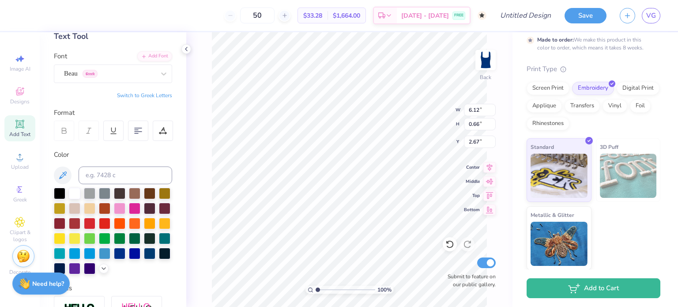
type input "6.81"
type input "0.67"
type input "2.66"
click at [20, 128] on icon at bounding box center [20, 124] width 11 height 11
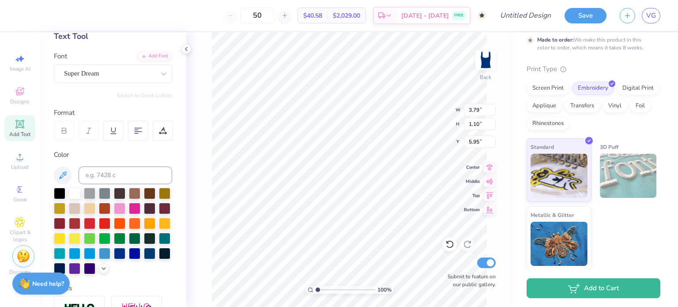
scroll to position [7, 5]
type textarea "Mental Health Matters"
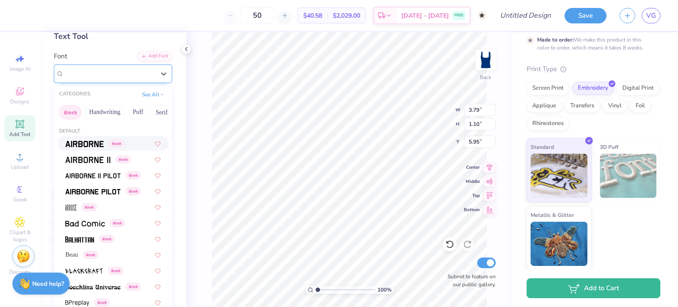
click at [123, 76] on div "Super Dream" at bounding box center [109, 74] width 93 height 14
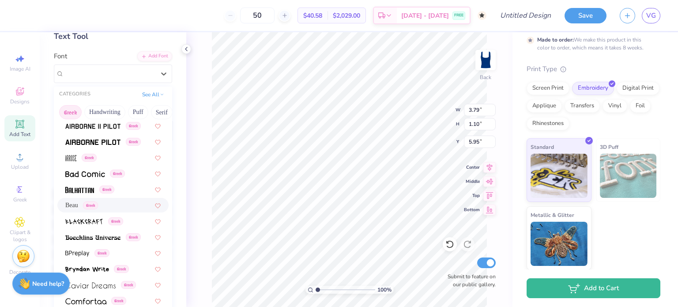
scroll to position [50, 0]
click at [84, 234] on img at bounding box center [92, 237] width 55 height 6
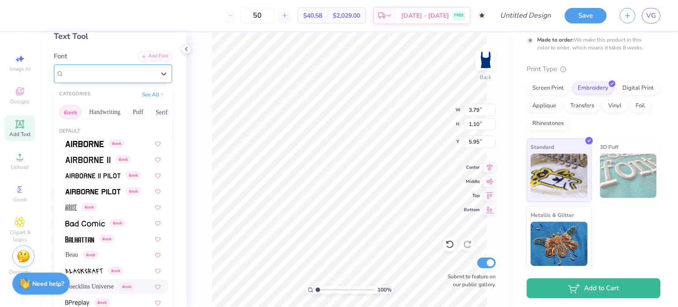
click at [107, 78] on div at bounding box center [109, 74] width 91 height 12
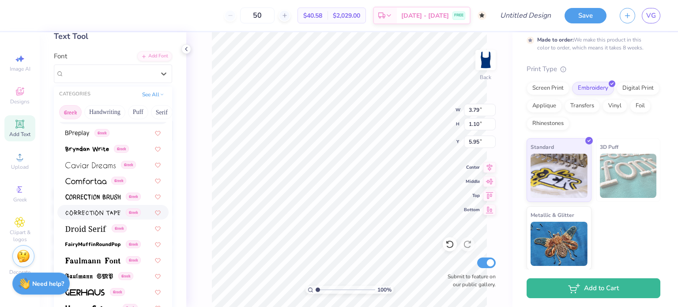
scroll to position [170, 0]
click at [80, 231] on span at bounding box center [85, 227] width 41 height 9
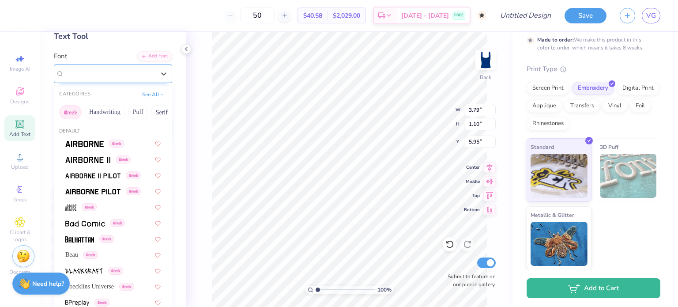
click at [131, 79] on div "Droid Serif Greek" at bounding box center [109, 74] width 93 height 14
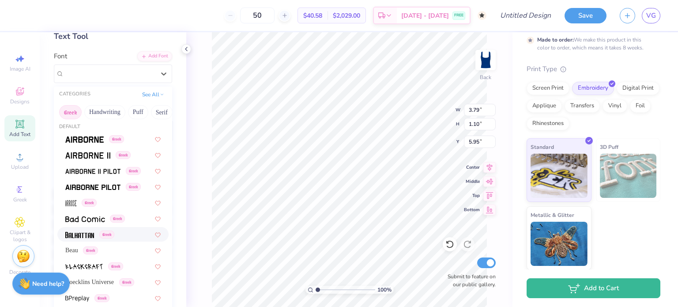
scroll to position [0, 0]
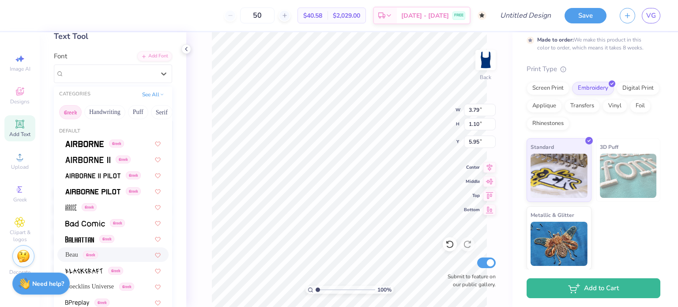
click at [76, 252] on span "Beau" at bounding box center [71, 254] width 13 height 9
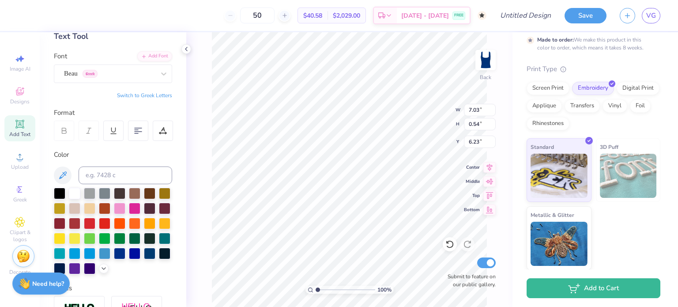
type input "7.03"
type input "0.54"
type input "6.23"
type input "5.67"
type input "0.44"
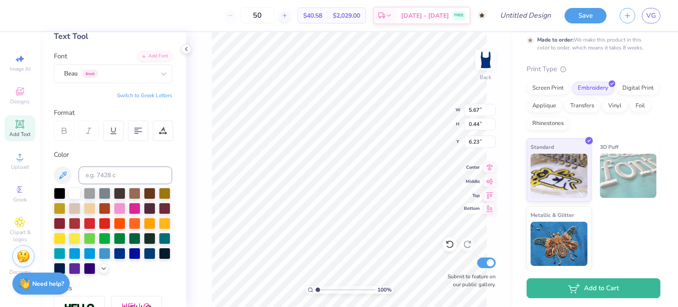
scroll to position [7, 4]
type input "6.81"
type input "0.67"
type input "2.66"
type input "5.67"
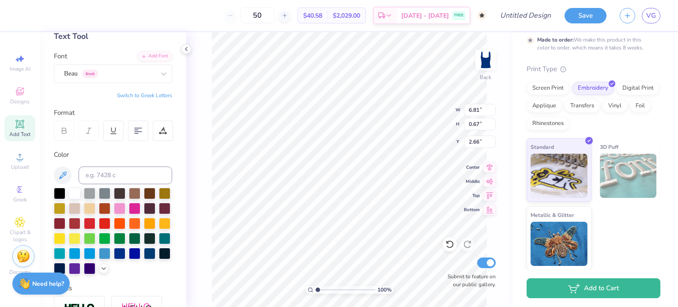
type input "0.44"
type input "6.03"
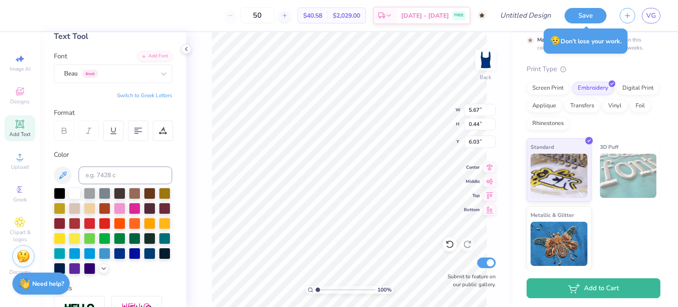
click at [240, 13] on div "50" at bounding box center [257, 16] width 66 height 16
click at [322, 19] on span "$40.58" at bounding box center [312, 15] width 19 height 9
